Goal: Information Seeking & Learning: Learn about a topic

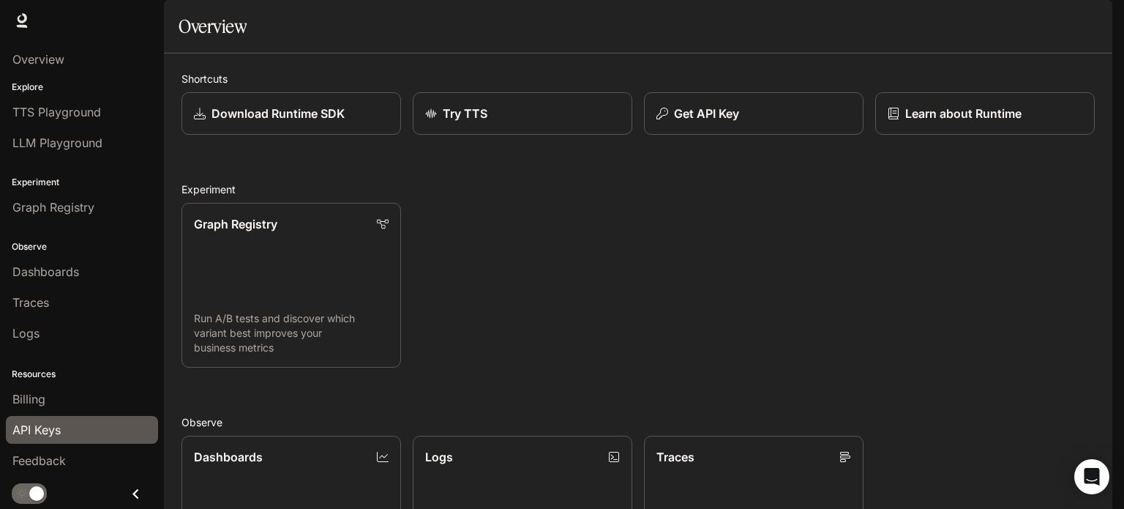
click at [64, 430] on div "API Keys" at bounding box center [81, 430] width 139 height 18
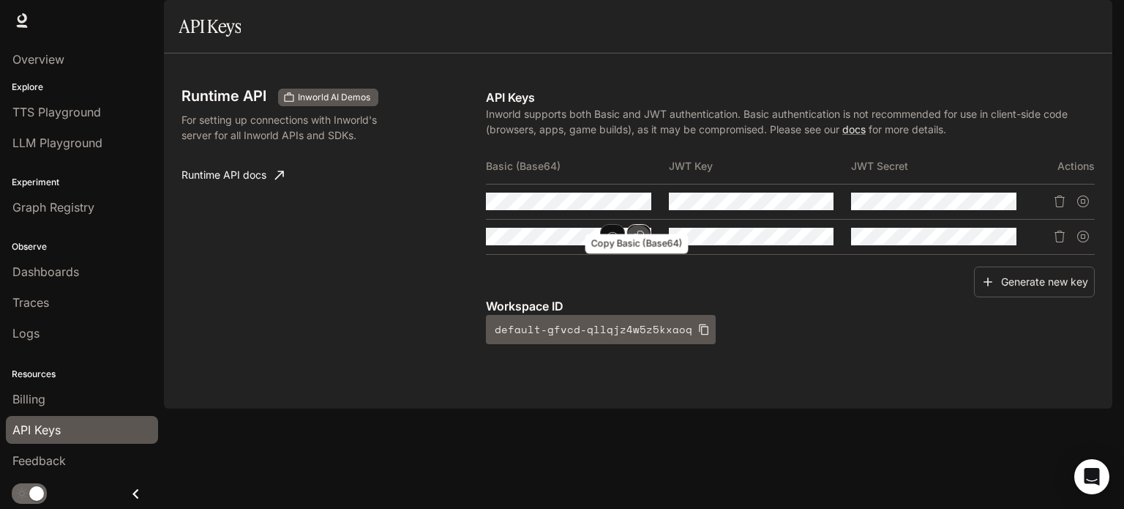
click at [638, 242] on icon "Copy Basic (Base64)" at bounding box center [639, 237] width 10 height 12
click at [829, 249] on button "Copy Key" at bounding box center [821, 236] width 25 height 25
click at [1012, 249] on button "Copy Secret" at bounding box center [1004, 236] width 25 height 25
click at [1037, 298] on button "Generate new key" at bounding box center [1034, 281] width 121 height 31
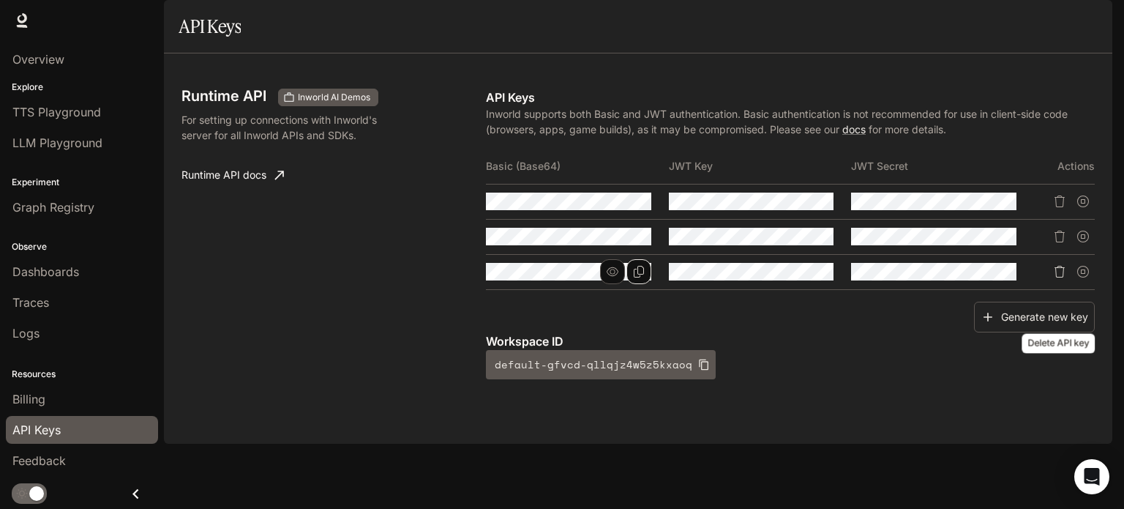
click at [1057, 277] on icon "Delete API key" at bounding box center [1060, 272] width 12 height 12
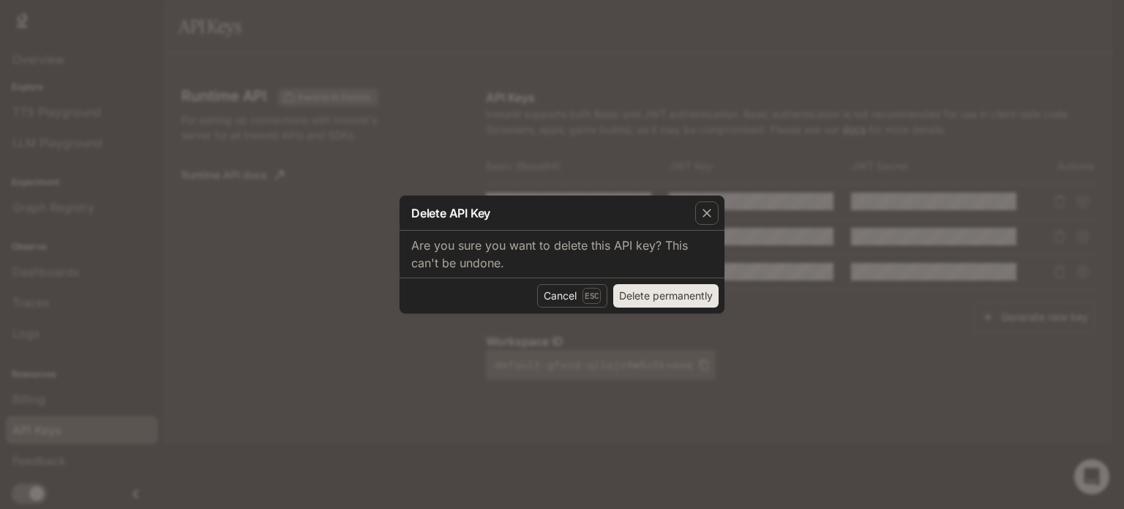
click at [660, 299] on button "Delete permanently" at bounding box center [665, 295] width 105 height 23
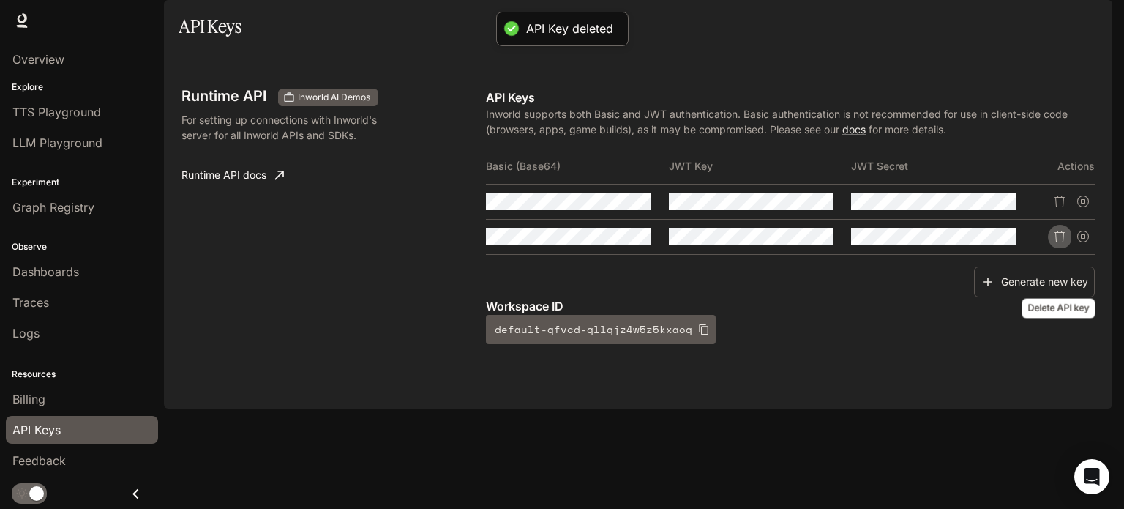
click at [1058, 242] on icon "Delete API key" at bounding box center [1060, 237] width 12 height 12
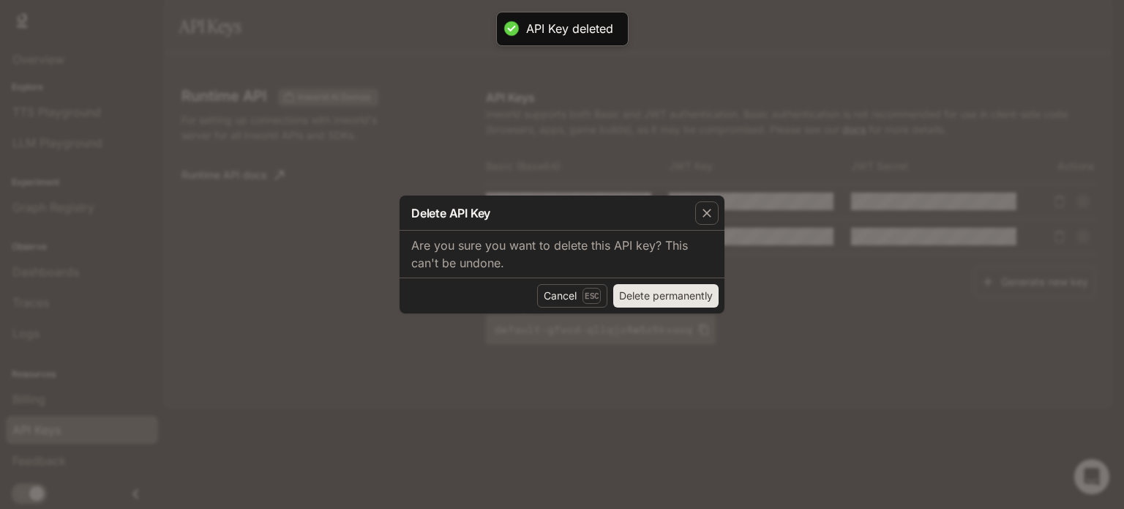
click at [649, 298] on button "Delete permanently" at bounding box center [665, 295] width 105 height 23
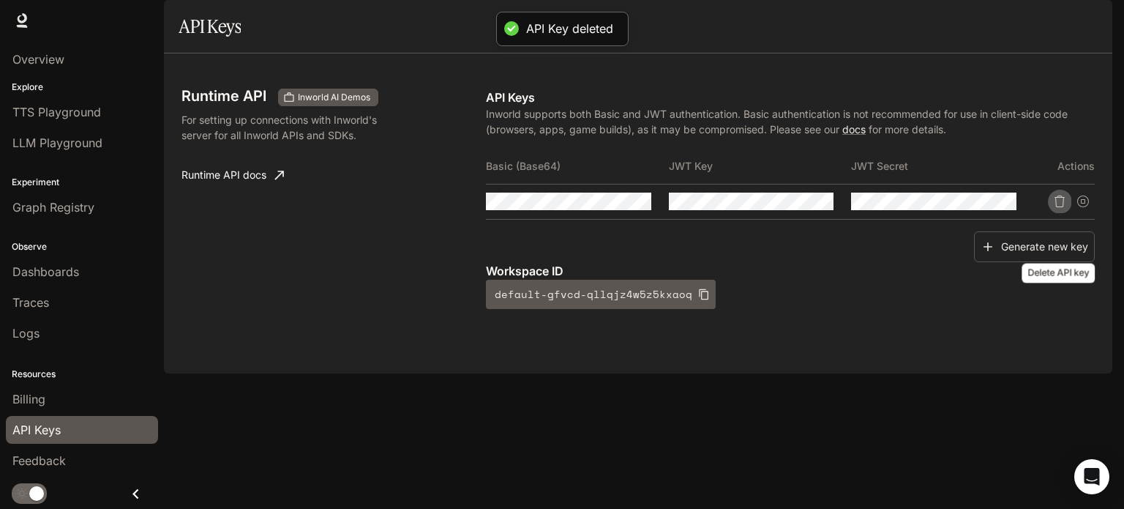
click at [1049, 213] on button "Delete API key" at bounding box center [1059, 201] width 23 height 23
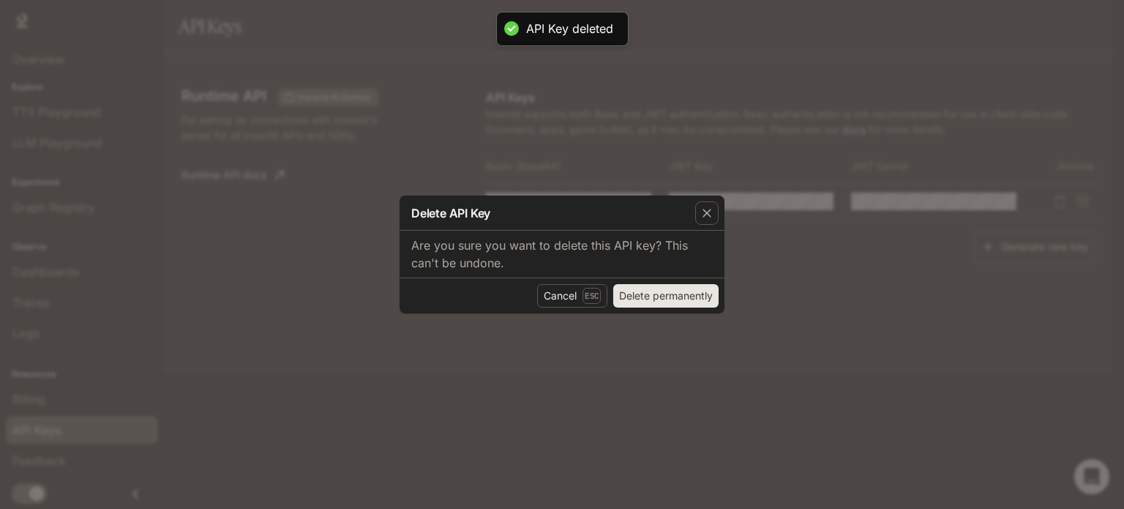
click at [663, 303] on button "Delete permanently" at bounding box center [665, 295] width 105 height 23
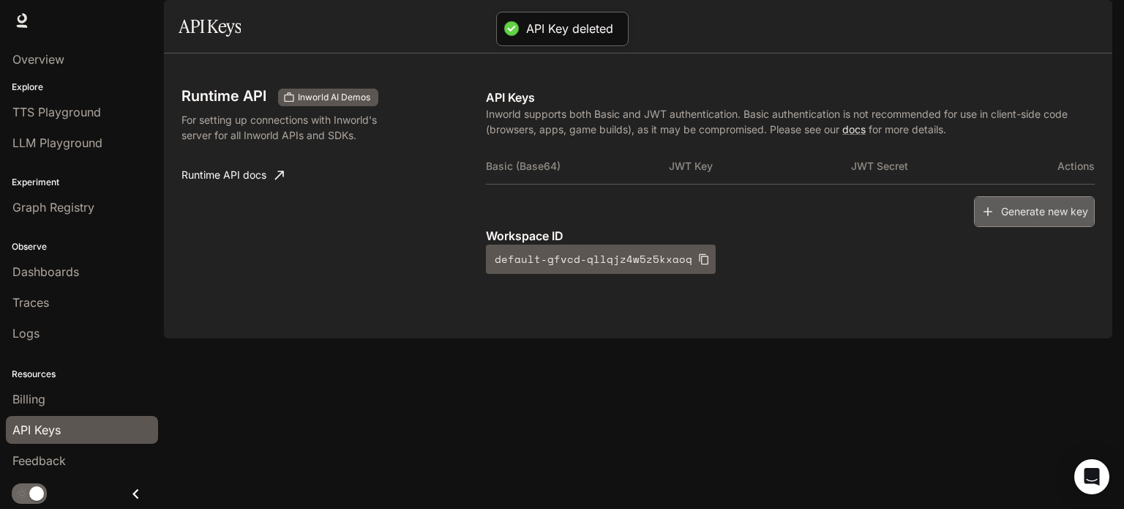
click at [1041, 228] on button "Generate new key" at bounding box center [1034, 211] width 121 height 31
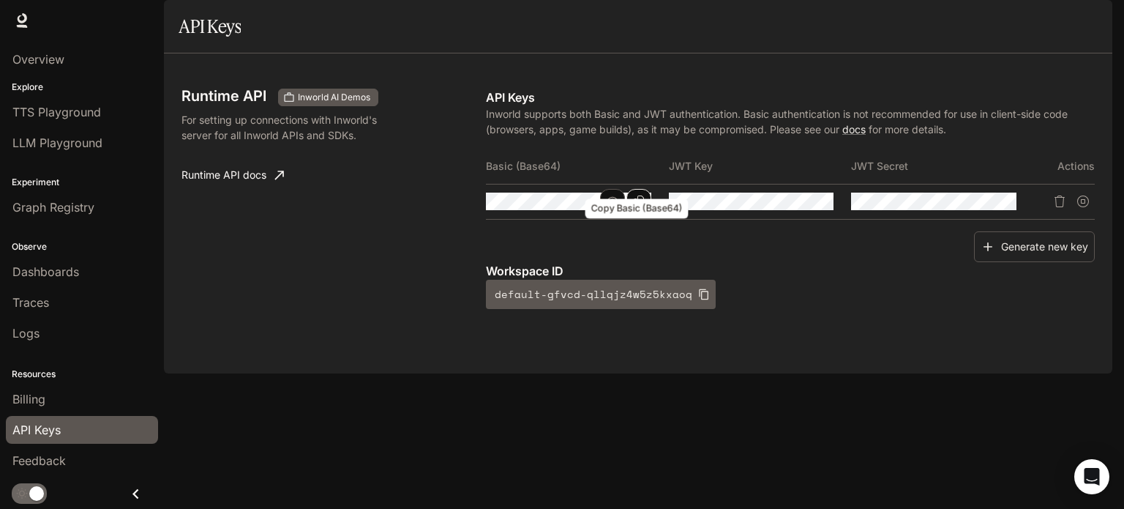
click at [633, 207] on icon "Copy Basic (Base64)" at bounding box center [639, 201] width 12 height 12
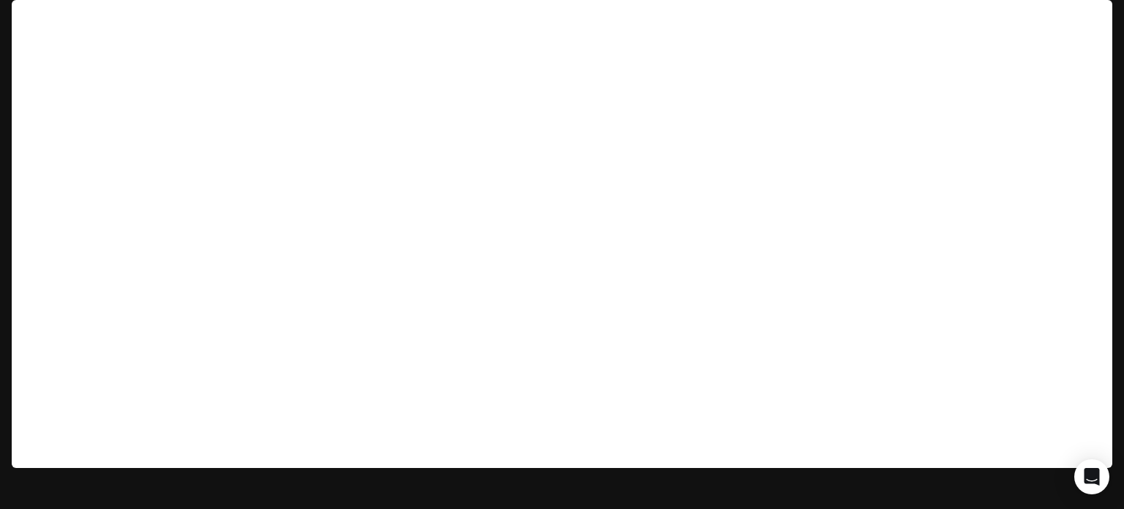
click at [425, 33] on div "Runtime Runtime Documentation Documentation" at bounding box center [562, 20] width 1124 height 41
click at [398, 35] on div "Runtime Runtime Documentation Documentation" at bounding box center [562, 20] width 1124 height 41
